Goal: Find specific page/section

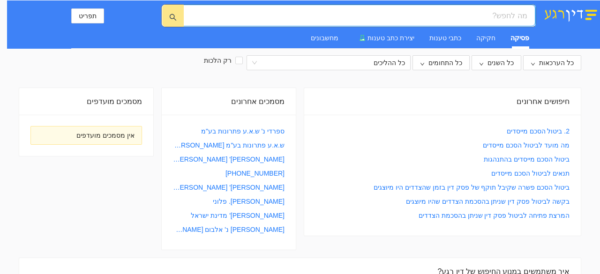
click at [501, 11] on input "search" at bounding box center [363, 16] width 329 height 12
click at [474, 16] on input "הקדמת תשלומים לםי סעיף 170" at bounding box center [363, 16] width 329 height 12
click at [430, 16] on input "הקדמת תשלומים לפי סעיף 170" at bounding box center [363, 16] width 329 height 12
click at [394, 16] on input "הקדמת תשלומים לפי סעיף 170 לחוק חדלות פרעון ושיקום כלכלי" at bounding box center [363, 16] width 329 height 12
click at [169, 15] on icon "search" at bounding box center [173, 18] width 8 height 8
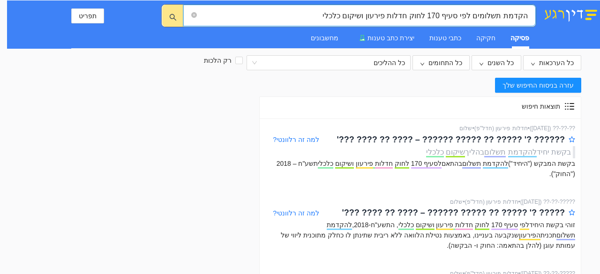
type input "הקדמת תשלומים לפי סעיף 170 לחוק חדלות פירעון ושיקום כלכלי"
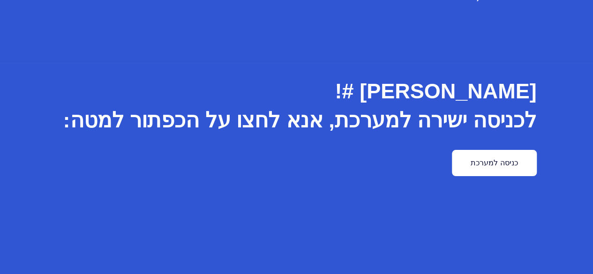
scroll to position [68, 0]
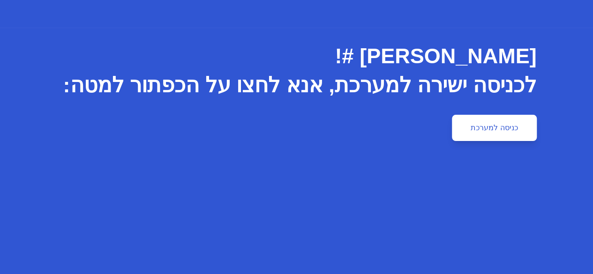
click at [537, 129] on link "כניסה למערכת" at bounding box center [494, 128] width 84 height 26
